Goal: Transaction & Acquisition: Purchase product/service

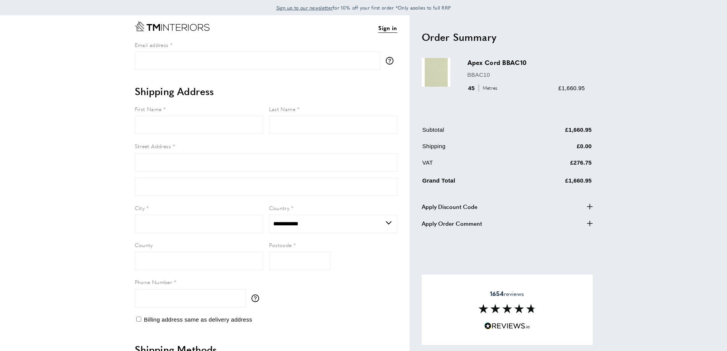
select select "**"
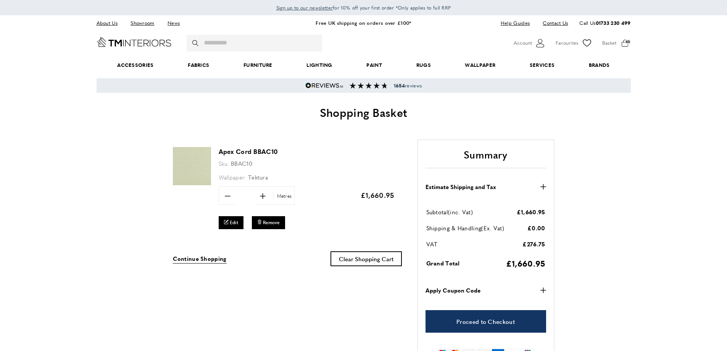
click at [289, 222] on div "edit Edit bin Remove" at bounding box center [307, 223] width 176 height 15
click at [275, 223] on span "Remove" at bounding box center [271, 222] width 17 height 6
